Goal: Task Accomplishment & Management: Use online tool/utility

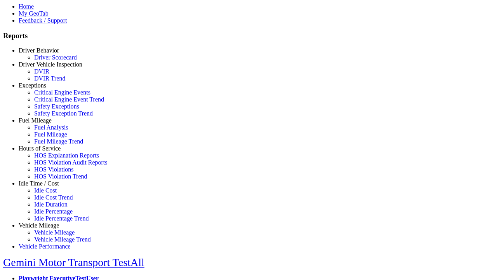
click at [45, 186] on link "Idle Time / Cost" at bounding box center [39, 183] width 40 height 7
click at [50, 193] on link "Idle Cost" at bounding box center [45, 190] width 23 height 7
select select
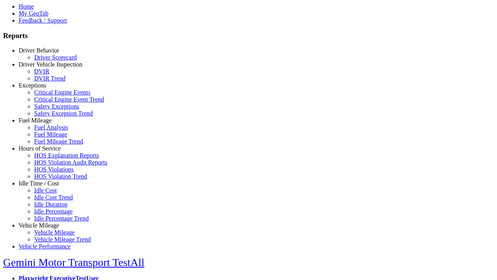
select select
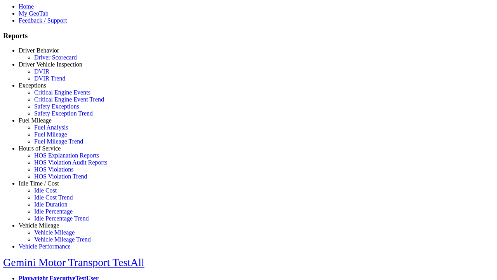
select select
